Goal: Information Seeking & Learning: Learn about a topic

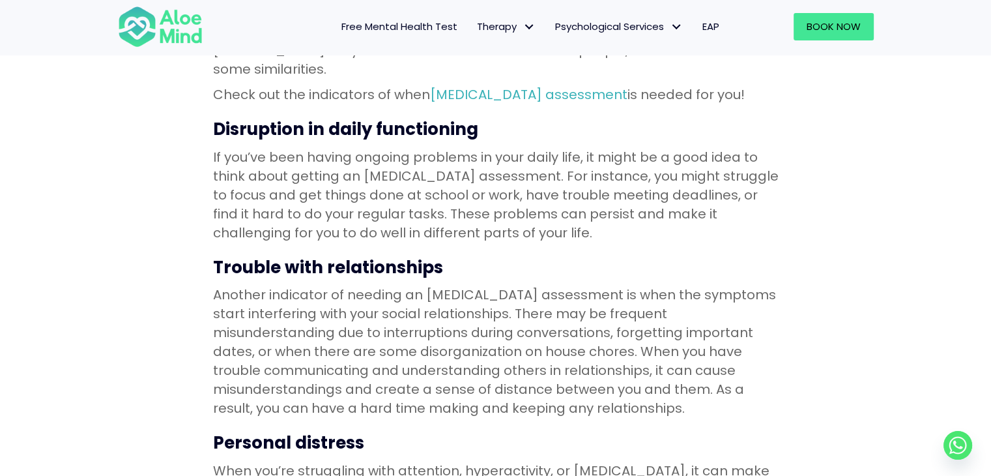
scroll to position [521, 0]
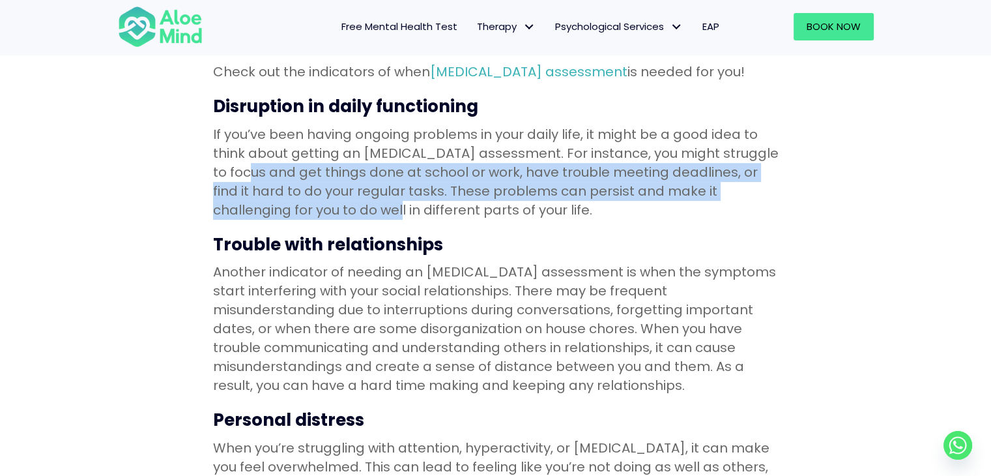
drag, startPoint x: 263, startPoint y: 144, endPoint x: 319, endPoint y: 182, distance: 67.4
click at [319, 182] on p "If you’ve been having ongoing problems in your daily life, it might be a good i…" at bounding box center [496, 172] width 566 height 94
click at [360, 177] on p "If you’ve been having ongoing problems in your daily life, it might be a good i…" at bounding box center [496, 172] width 566 height 94
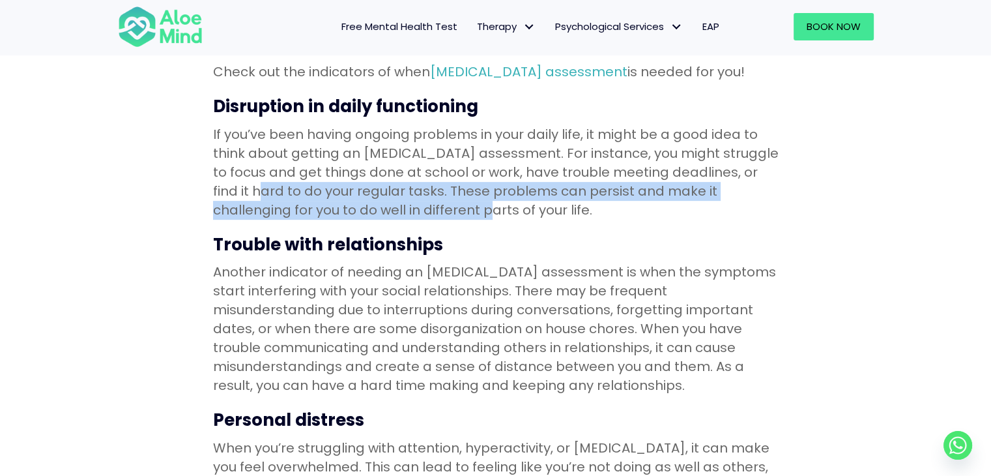
drag, startPoint x: 250, startPoint y: 172, endPoint x: 417, endPoint y: 193, distance: 168.7
click at [417, 193] on p "If you’ve been having ongoing problems in your daily life, it might be a good i…" at bounding box center [496, 172] width 566 height 94
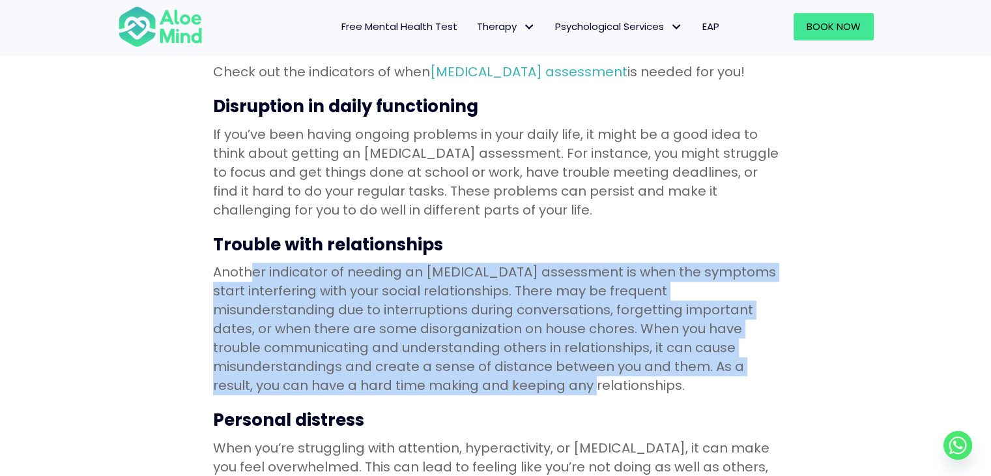
drag, startPoint x: 248, startPoint y: 254, endPoint x: 439, endPoint y: 361, distance: 219.3
click at [439, 361] on p "Another indicator of needing an [MEDICAL_DATA] assessment is when the symptoms …" at bounding box center [496, 329] width 566 height 132
click at [483, 335] on p "Another indicator of needing an [MEDICAL_DATA] assessment is when the symptoms …" at bounding box center [496, 329] width 566 height 132
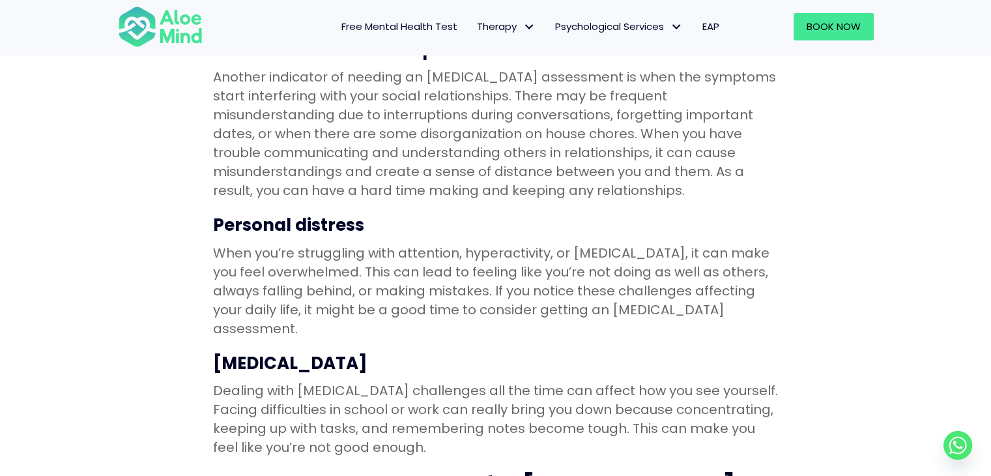
scroll to position [717, 0]
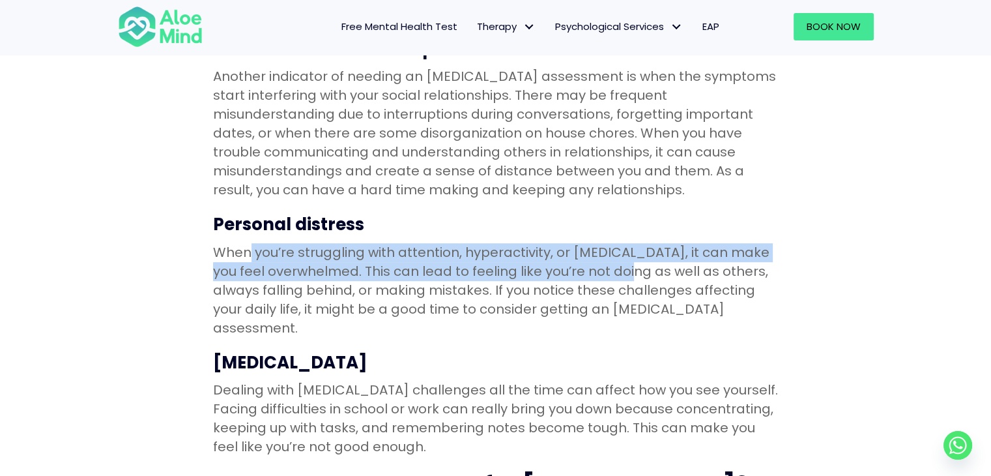
drag, startPoint x: 246, startPoint y: 237, endPoint x: 597, endPoint y: 261, distance: 351.4
click at [597, 261] on p "When you’re struggling with attention, hyperactivity, or [MEDICAL_DATA], it can…" at bounding box center [496, 290] width 566 height 94
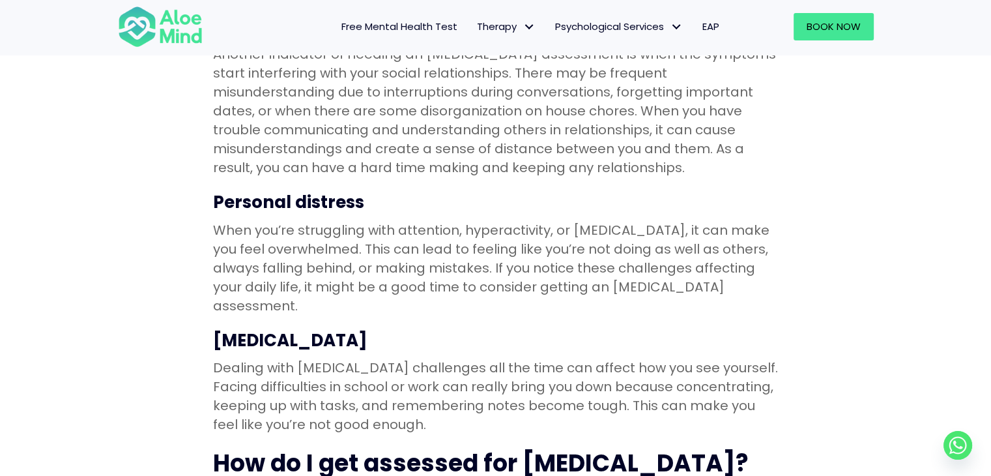
scroll to position [847, 0]
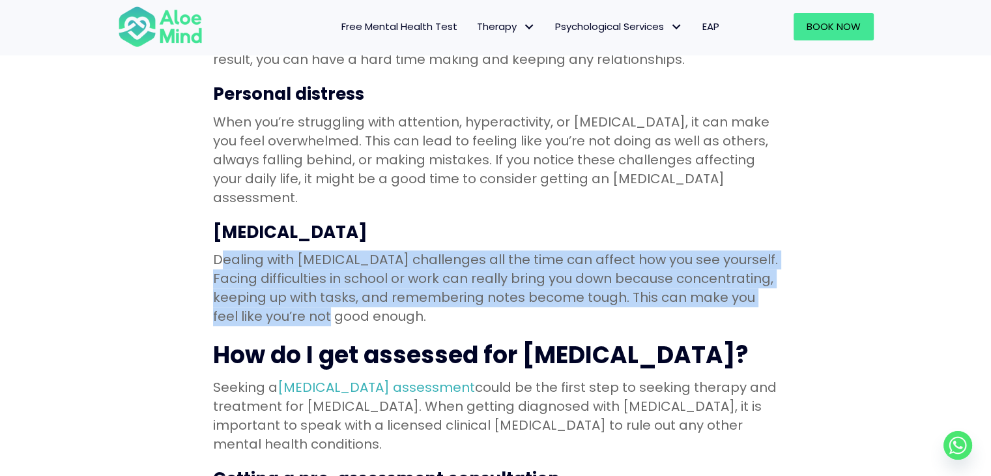
drag, startPoint x: 223, startPoint y: 222, endPoint x: 356, endPoint y: 276, distance: 143.2
click at [356, 276] on p "Dealing with [MEDICAL_DATA] challenges all the time can affect how you see your…" at bounding box center [496, 288] width 566 height 76
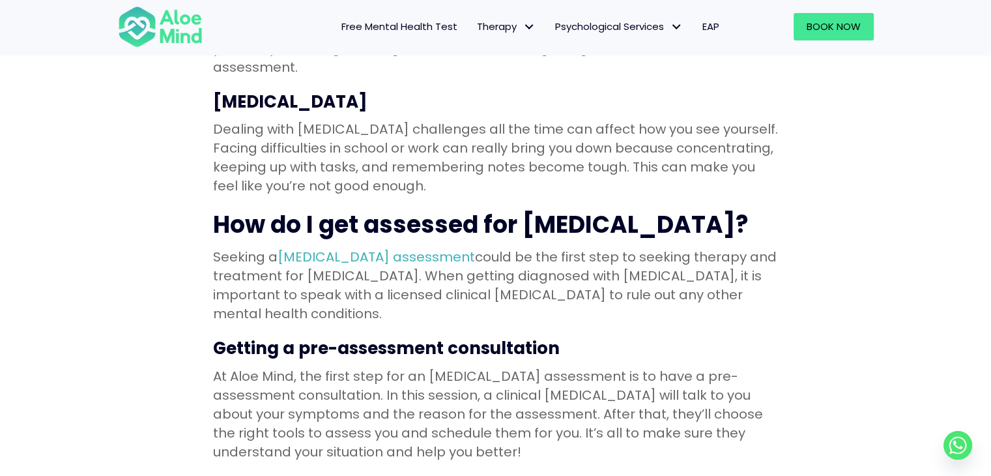
scroll to position [1108, 0]
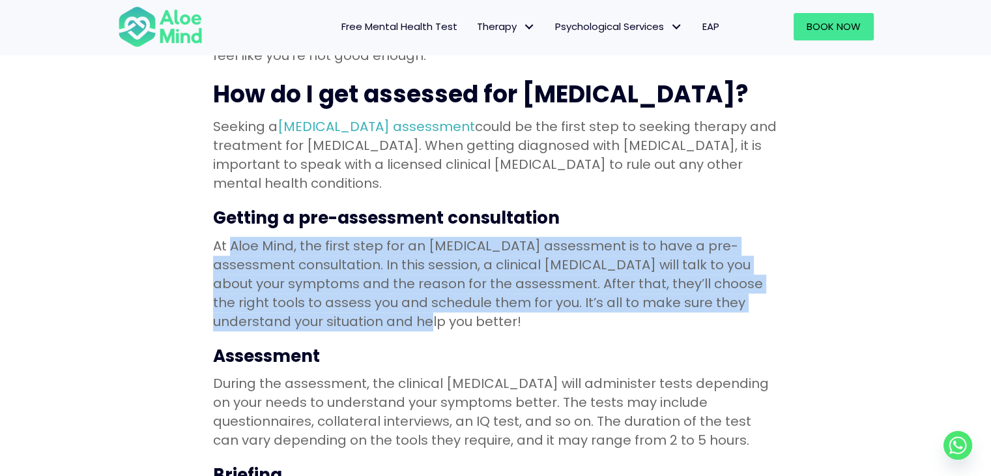
drag, startPoint x: 232, startPoint y: 196, endPoint x: 393, endPoint y: 263, distance: 174.4
click at [393, 263] on p "At Aloe Mind, the first step for an [MEDICAL_DATA] assessment is to have a pre-…" at bounding box center [496, 284] width 566 height 94
click at [380, 264] on p "At Aloe Mind, the first step for an [MEDICAL_DATA] assessment is to have a pre-…" at bounding box center [496, 284] width 566 height 94
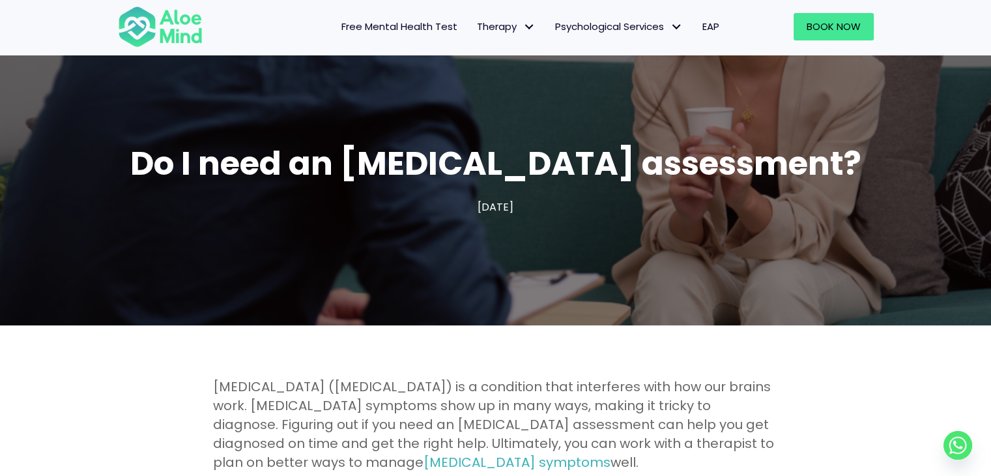
scroll to position [0, 0]
